Goal: Book appointment/travel/reservation

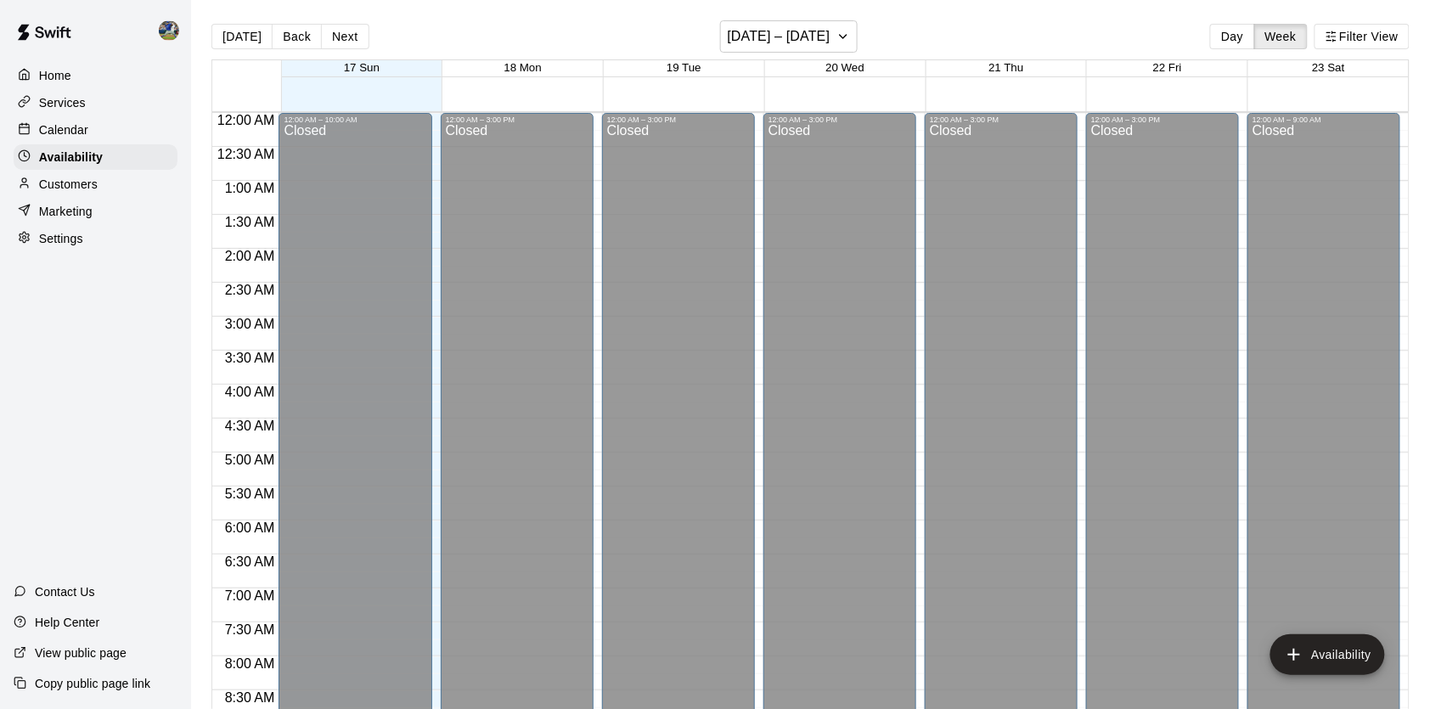
scroll to position [816, 0]
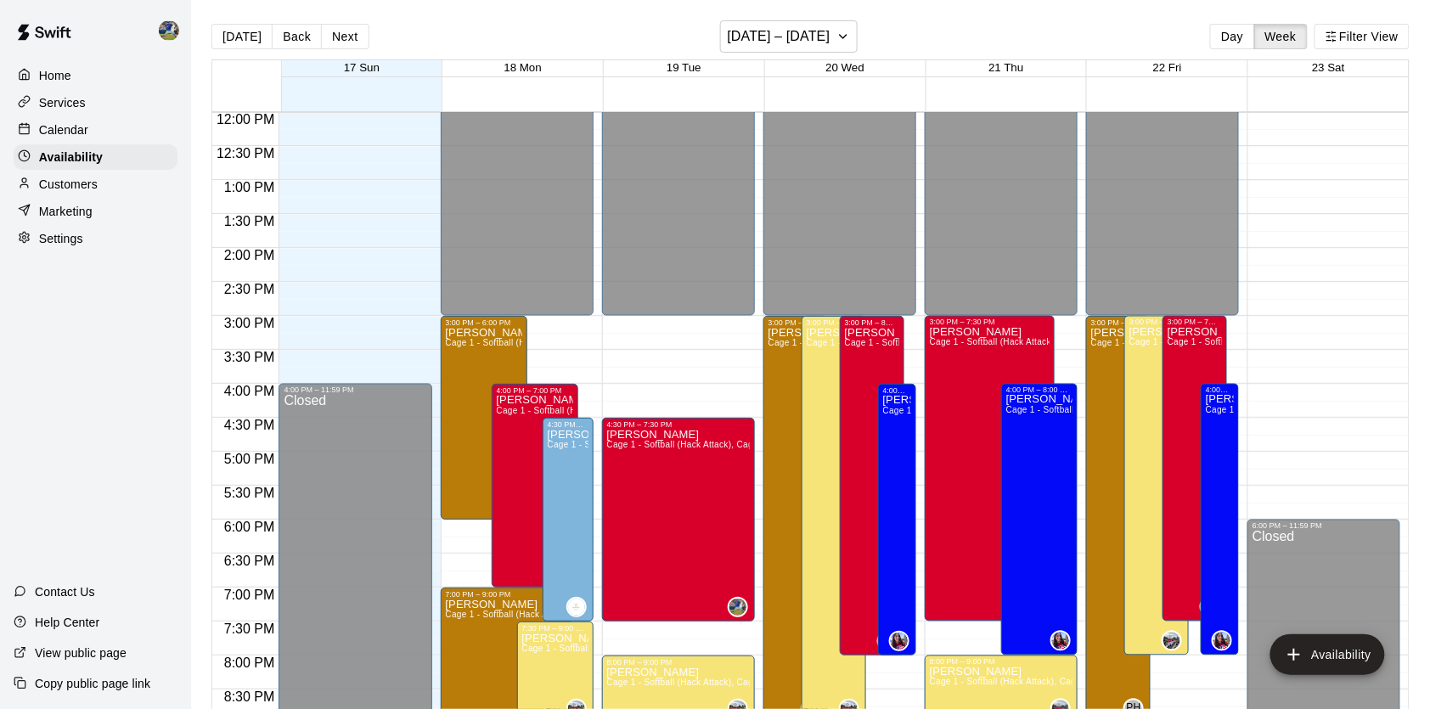
click at [155, 129] on div "Calendar" at bounding box center [96, 129] width 164 height 25
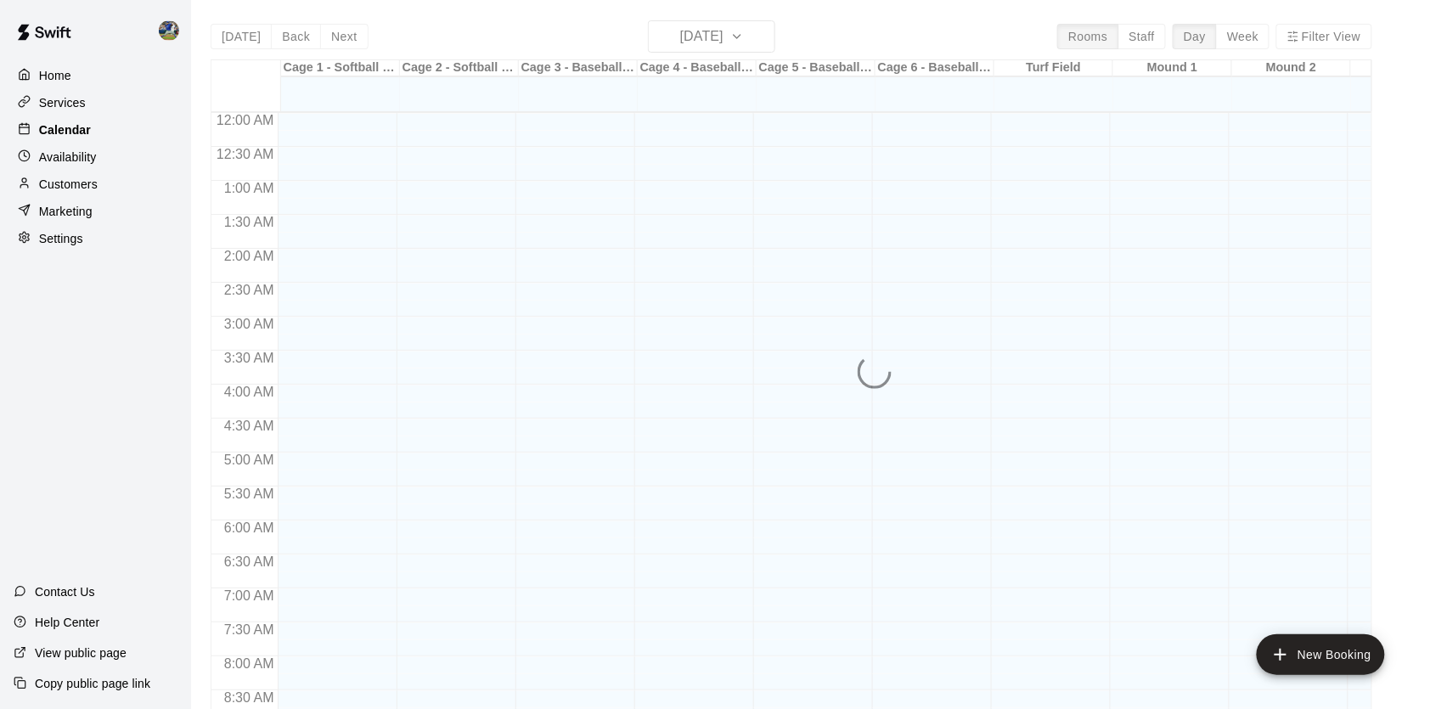
scroll to position [798, 0]
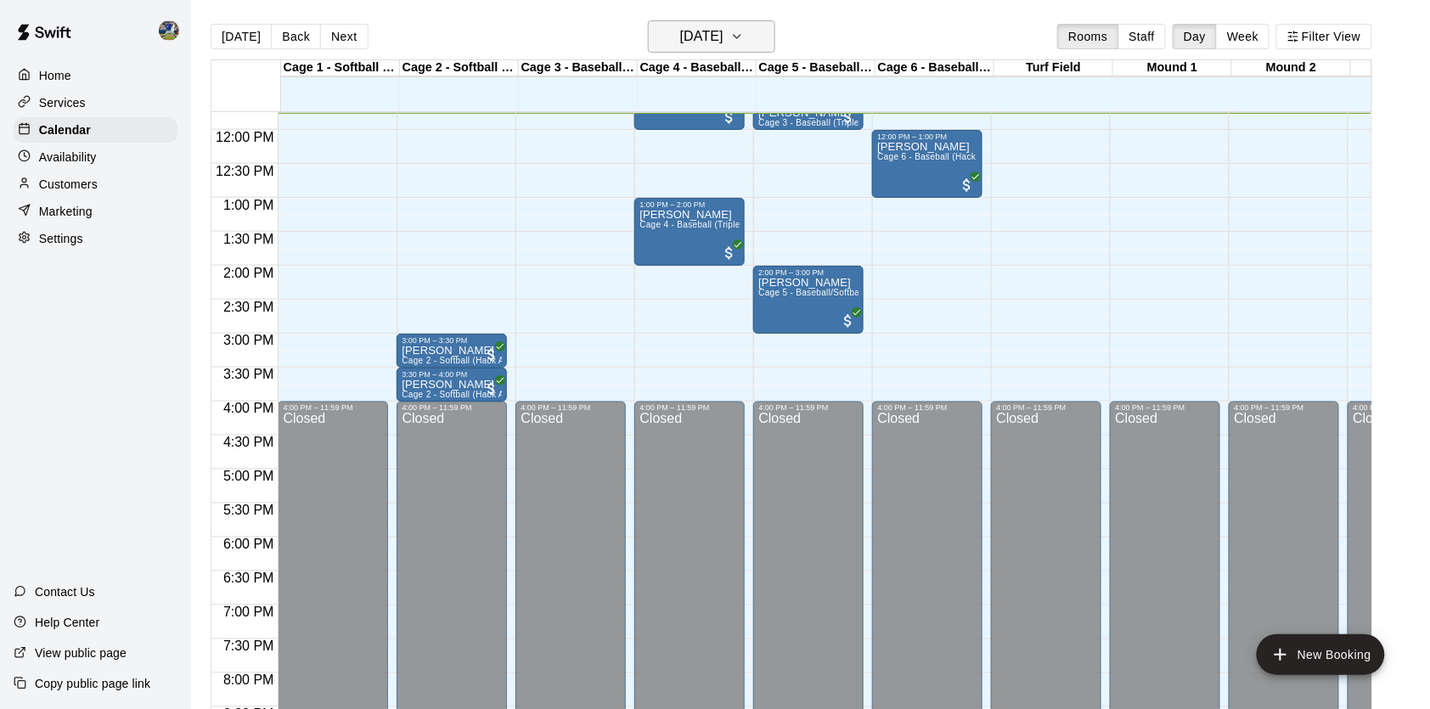
click at [700, 44] on h6 "[DATE]" at bounding box center [701, 37] width 43 height 24
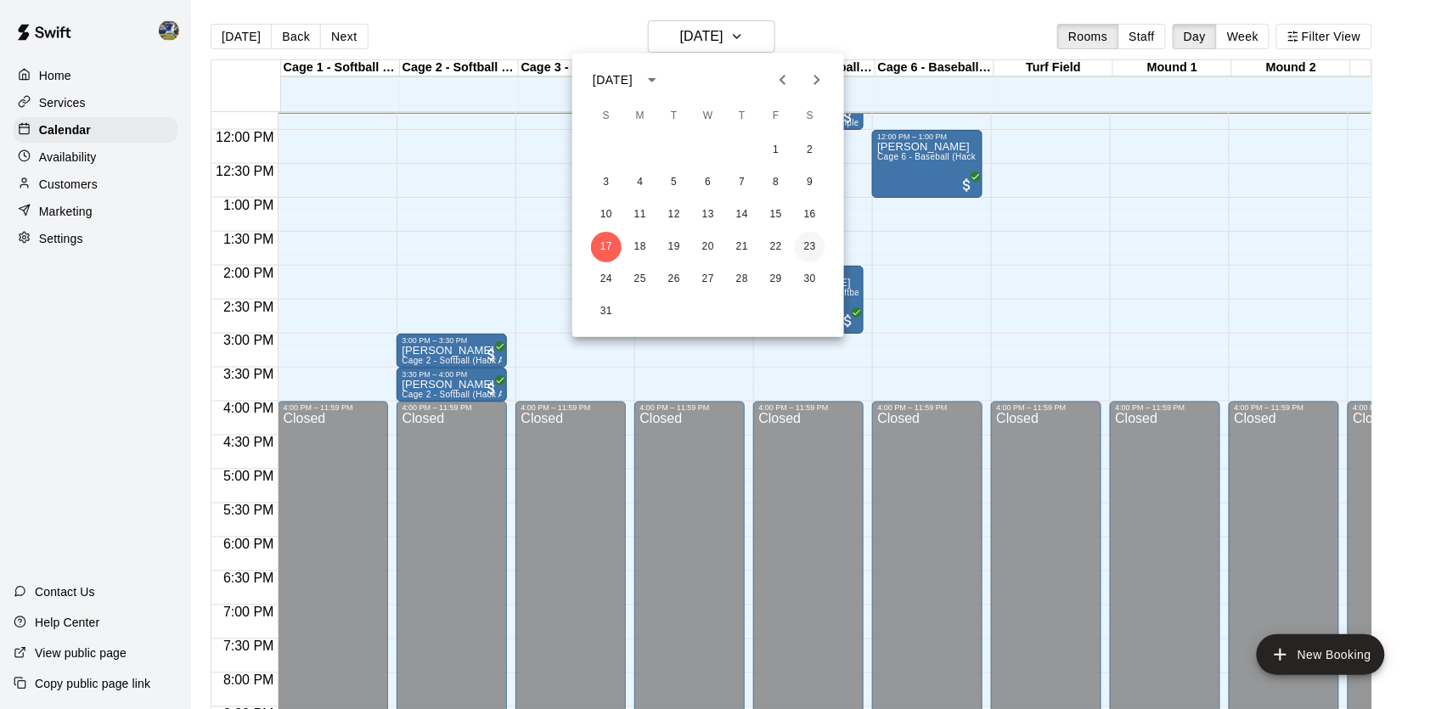
click at [802, 247] on button "23" at bounding box center [810, 247] width 31 height 31
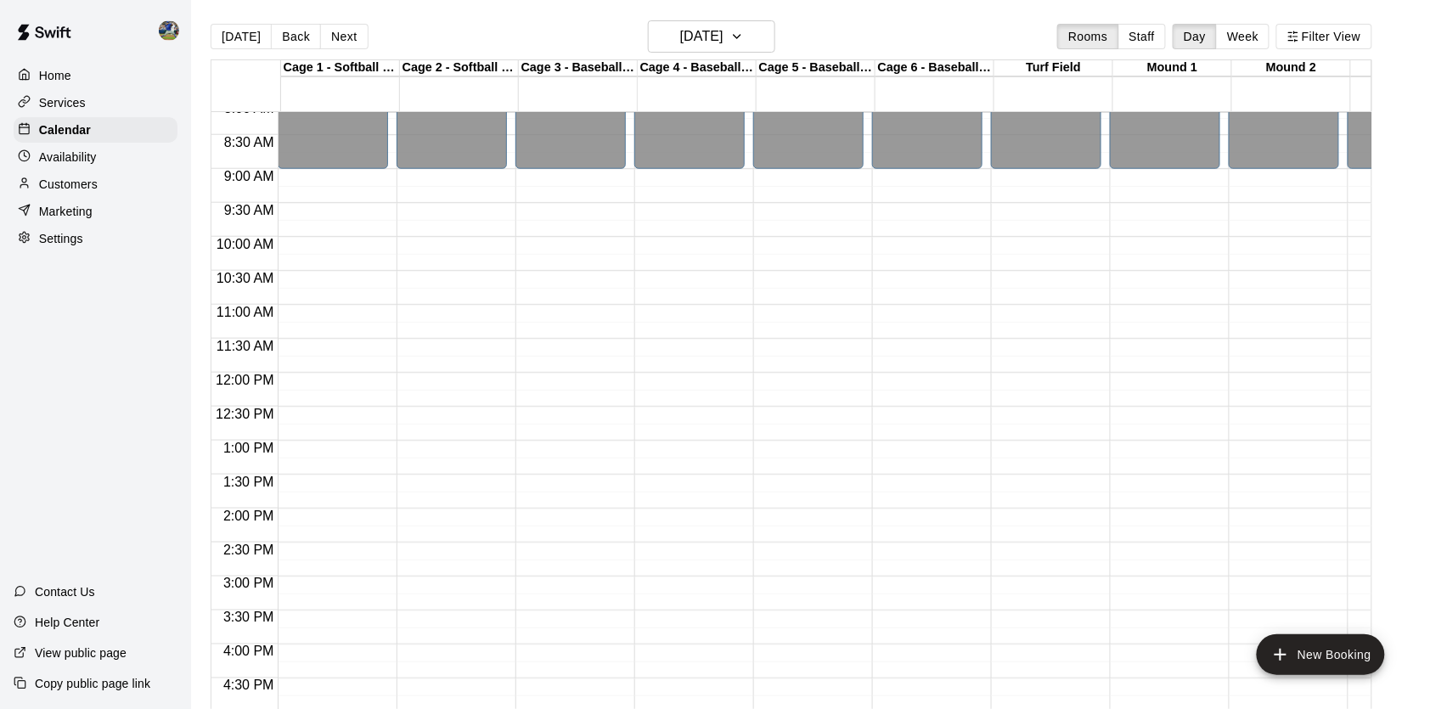
scroll to position [545, 0]
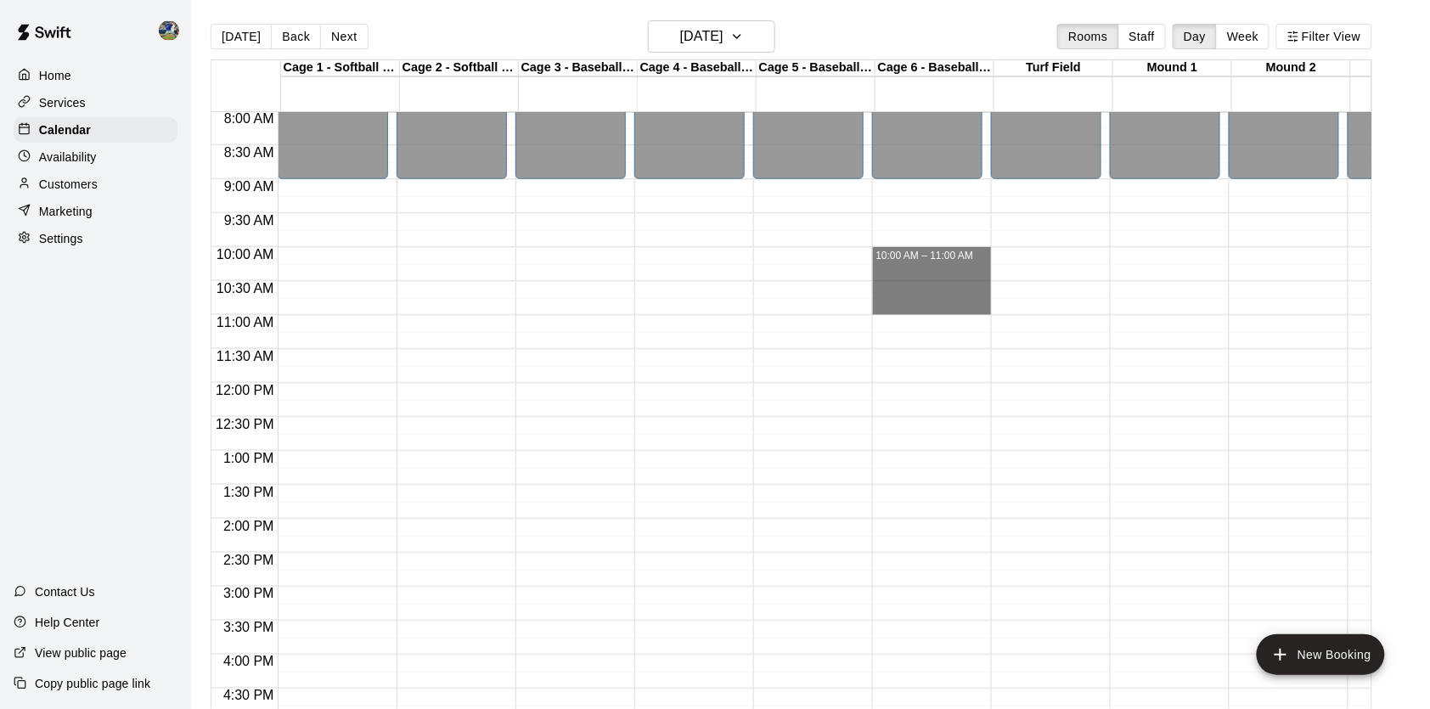
drag, startPoint x: 936, startPoint y: 257, endPoint x: 936, endPoint y: 312, distance: 55.2
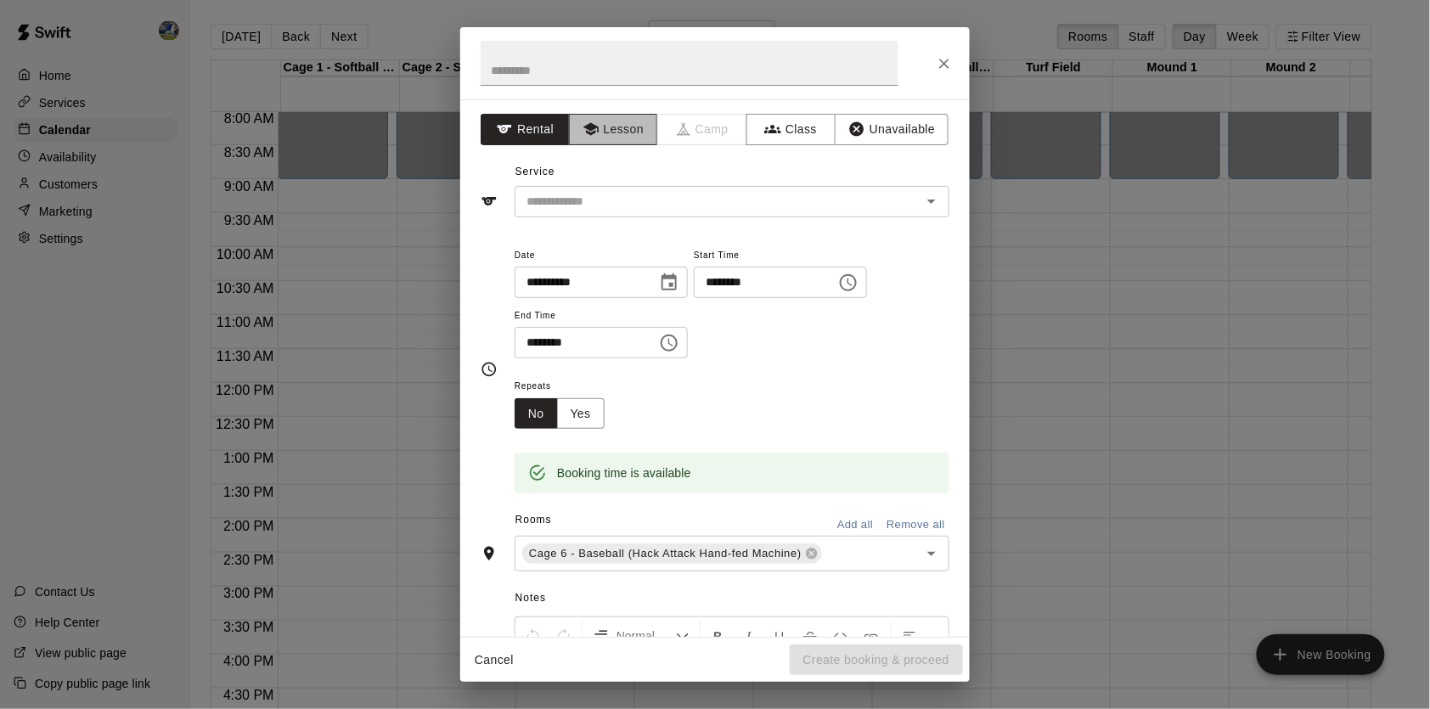
click at [631, 129] on button "Lesson" at bounding box center [613, 129] width 89 height 31
click at [657, 186] on div "​" at bounding box center [732, 201] width 435 height 31
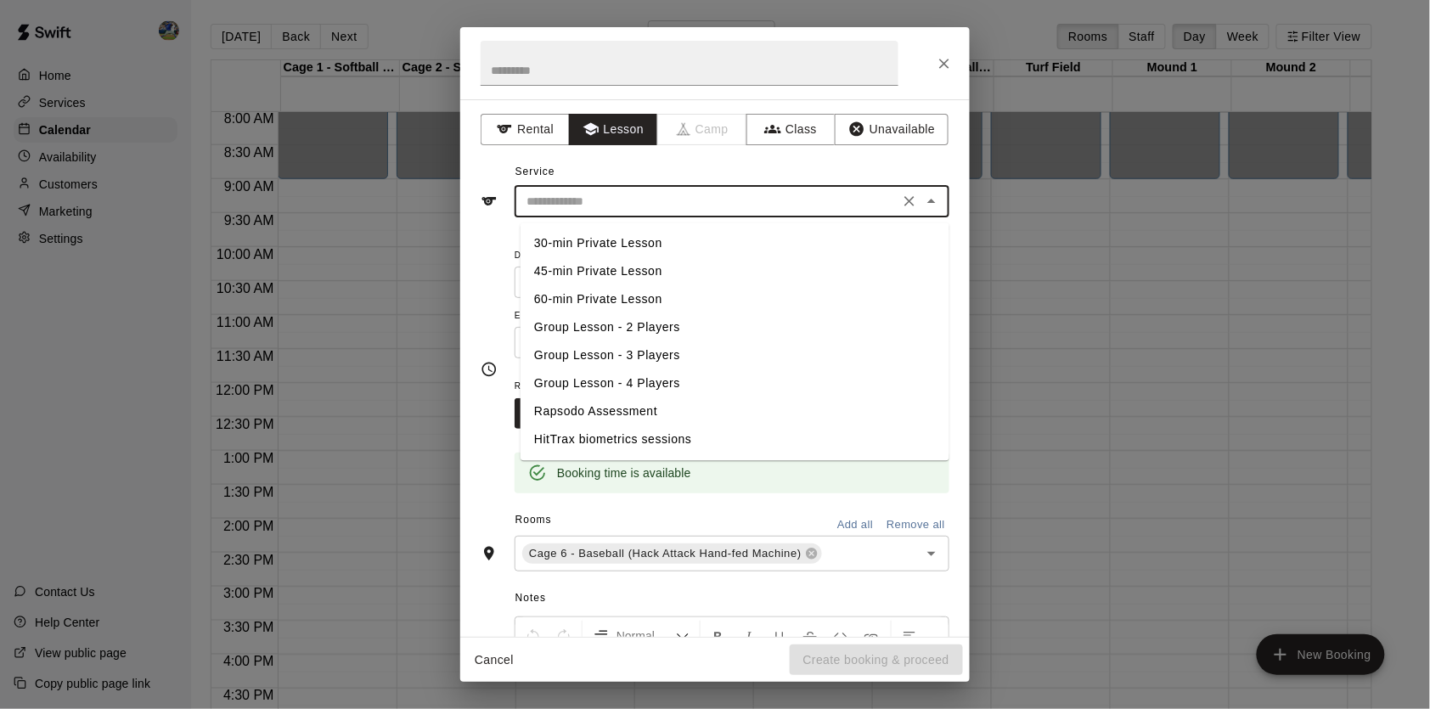
click at [613, 293] on li "60-min Private Lesson" at bounding box center [735, 300] width 429 height 28
type input "**********"
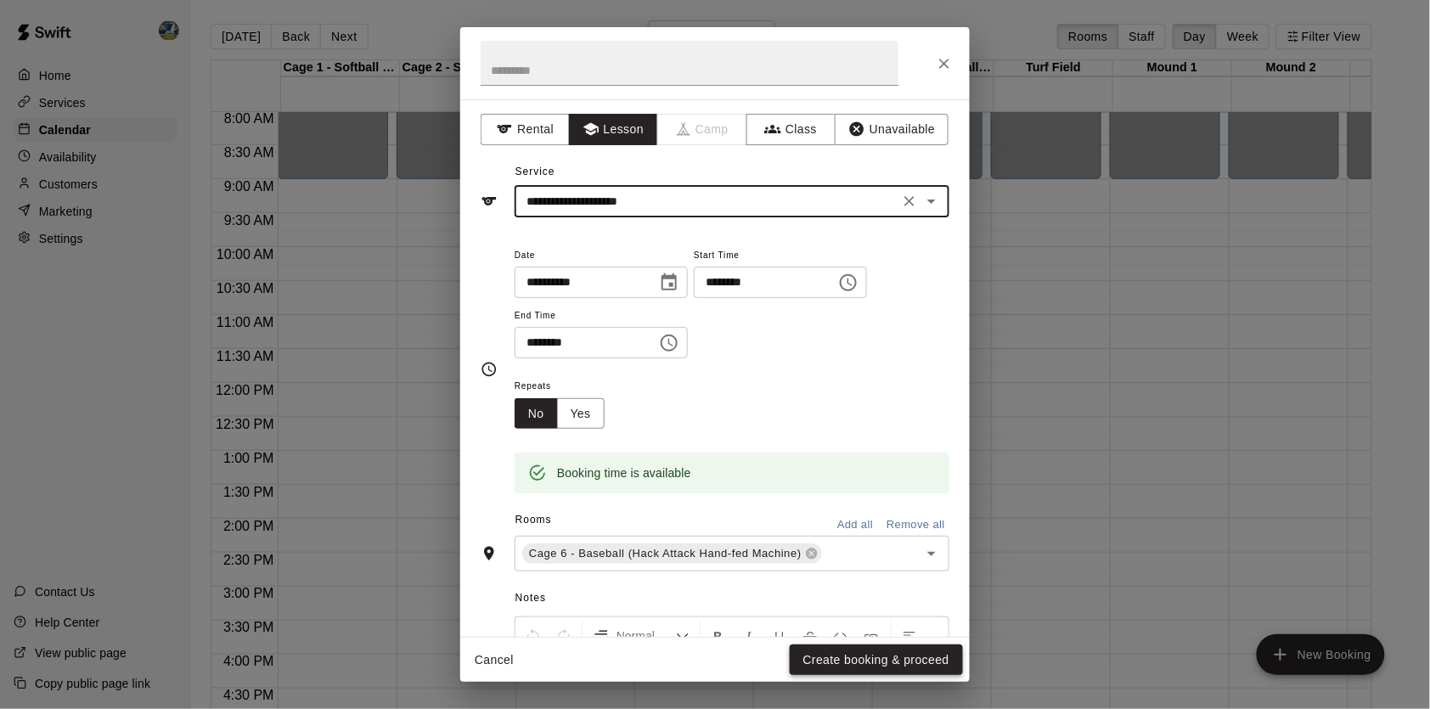
click at [834, 660] on button "Create booking & proceed" at bounding box center [876, 660] width 173 height 31
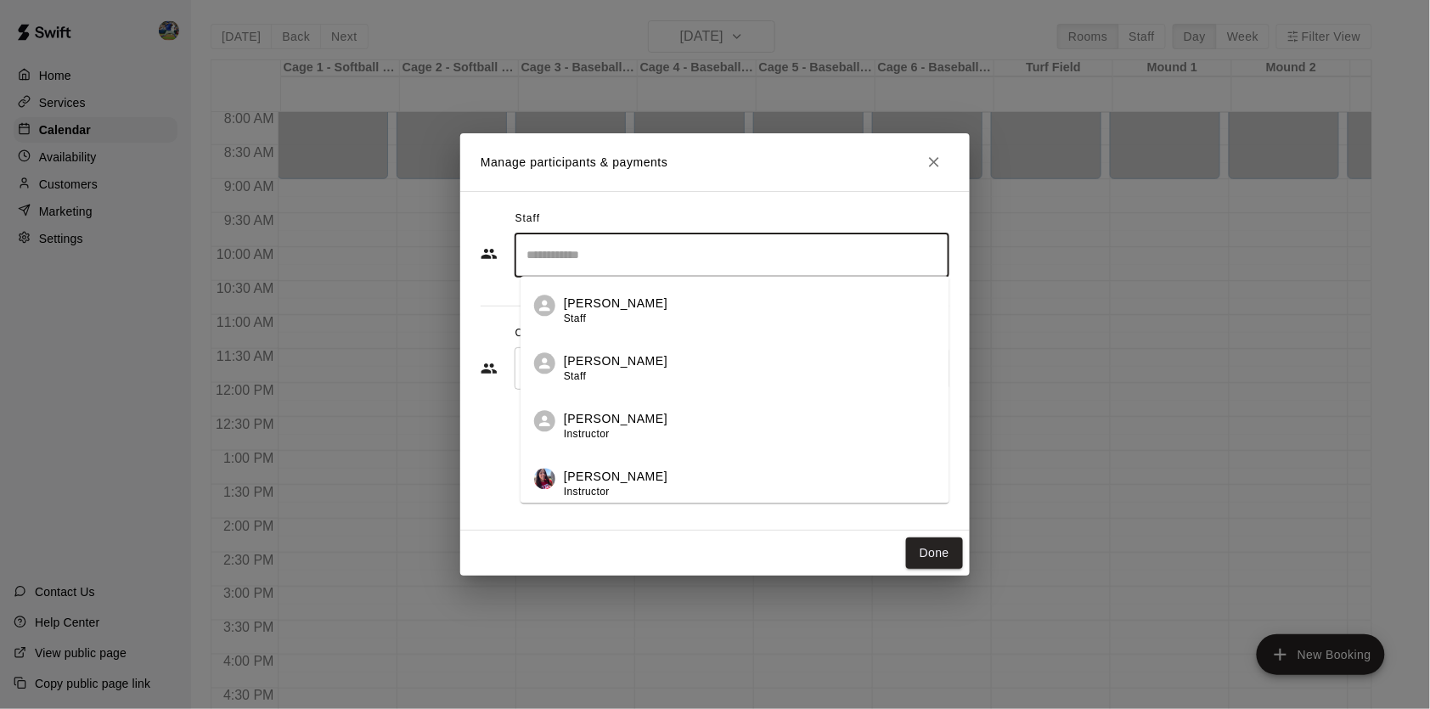
click at [721, 256] on input "Search staff" at bounding box center [731, 255] width 419 height 30
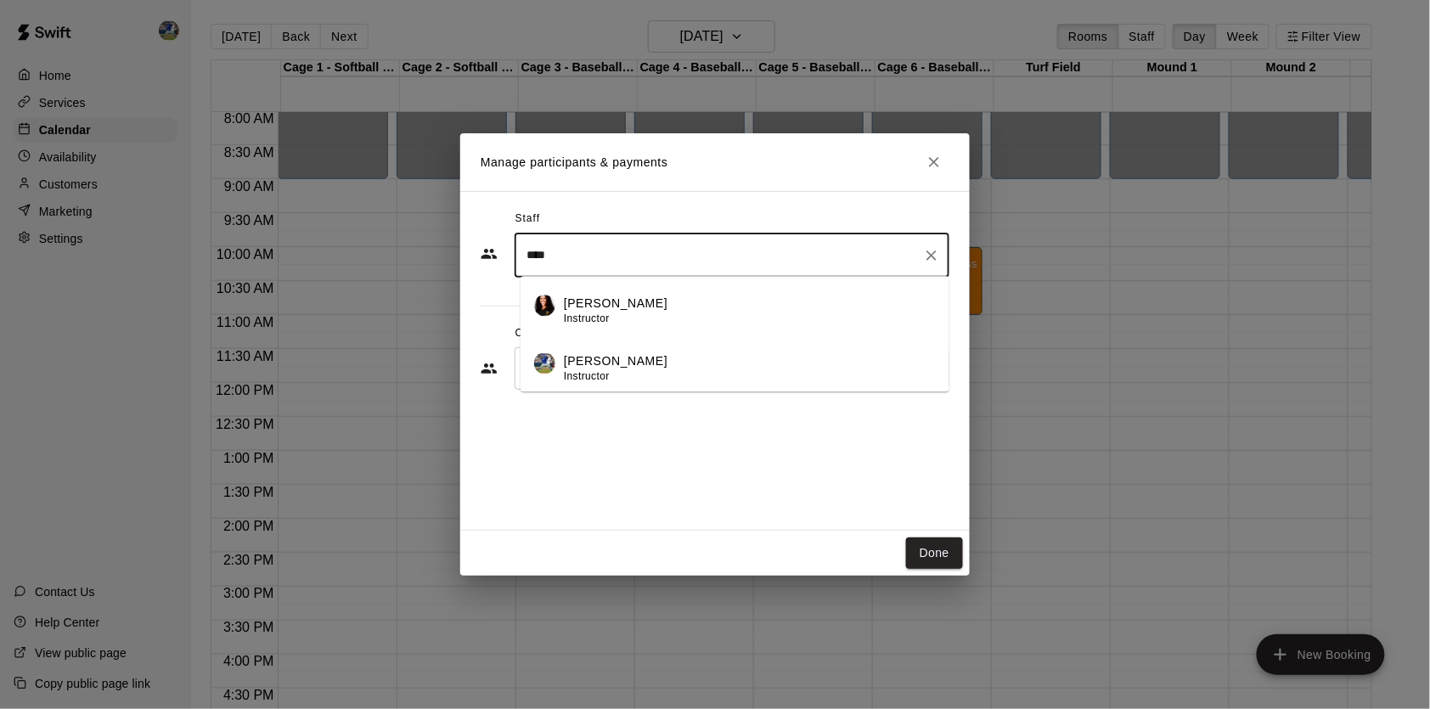
click at [709, 346] on li "[PERSON_NAME] Instructor" at bounding box center [735, 364] width 429 height 58
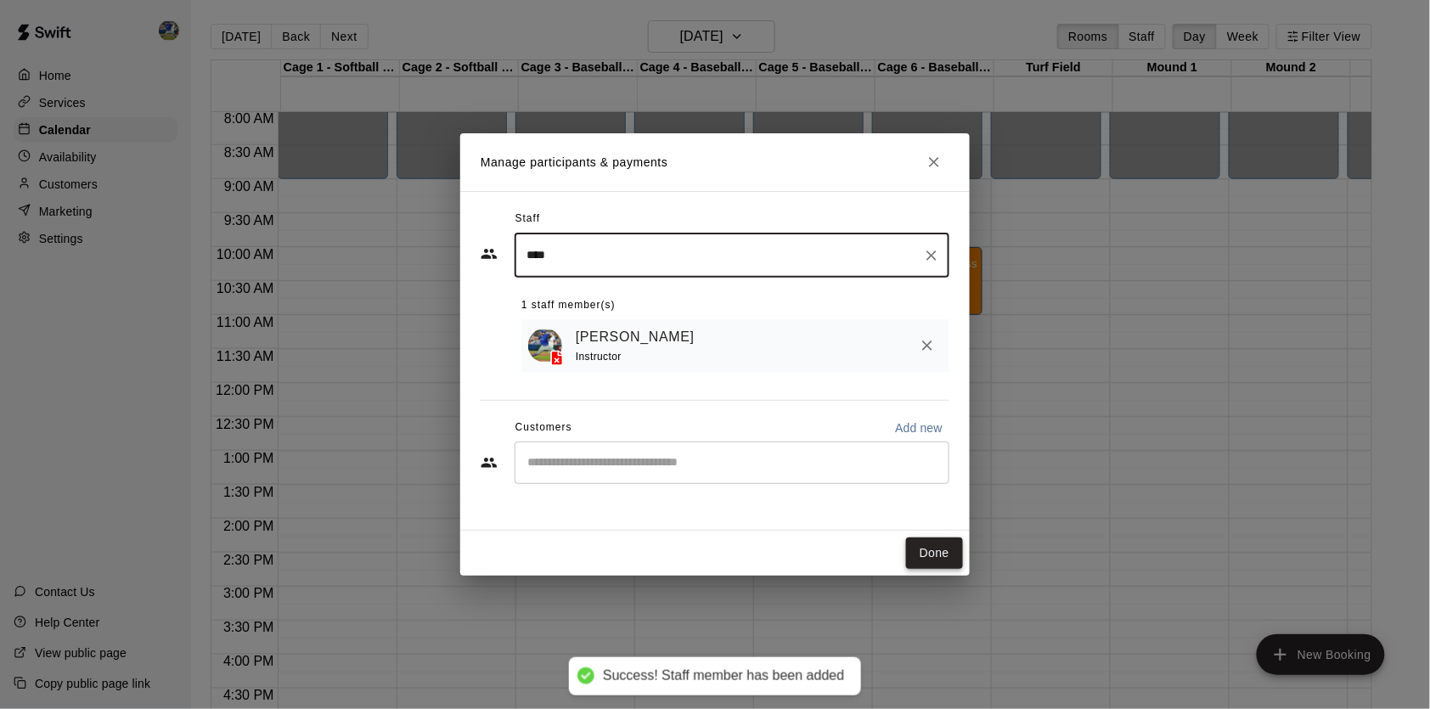
type input "****"
click at [938, 555] on button "Done" at bounding box center [934, 553] width 57 height 31
